Goal: Obtain resource: Download file/media

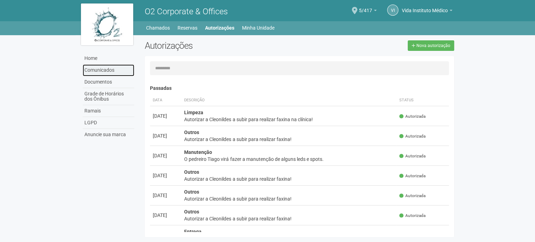
click at [110, 65] on link "Comunicados" at bounding box center [109, 70] width 52 height 12
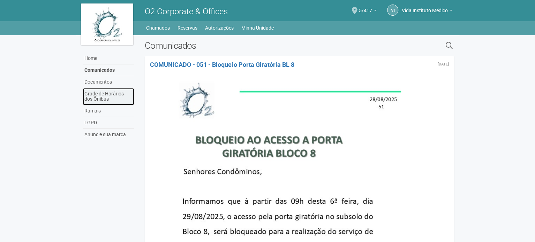
click at [106, 90] on link "Grade de Horários dos Ônibus" at bounding box center [109, 96] width 52 height 17
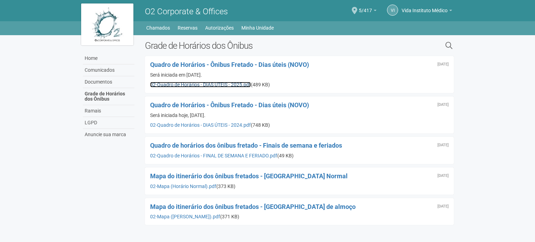
click at [223, 84] on link "02-Quadro de Horários - DIAS ÚTEIS - 2025.pdf" at bounding box center [200, 85] width 101 height 6
